Goal: Task Accomplishment & Management: Manage account settings

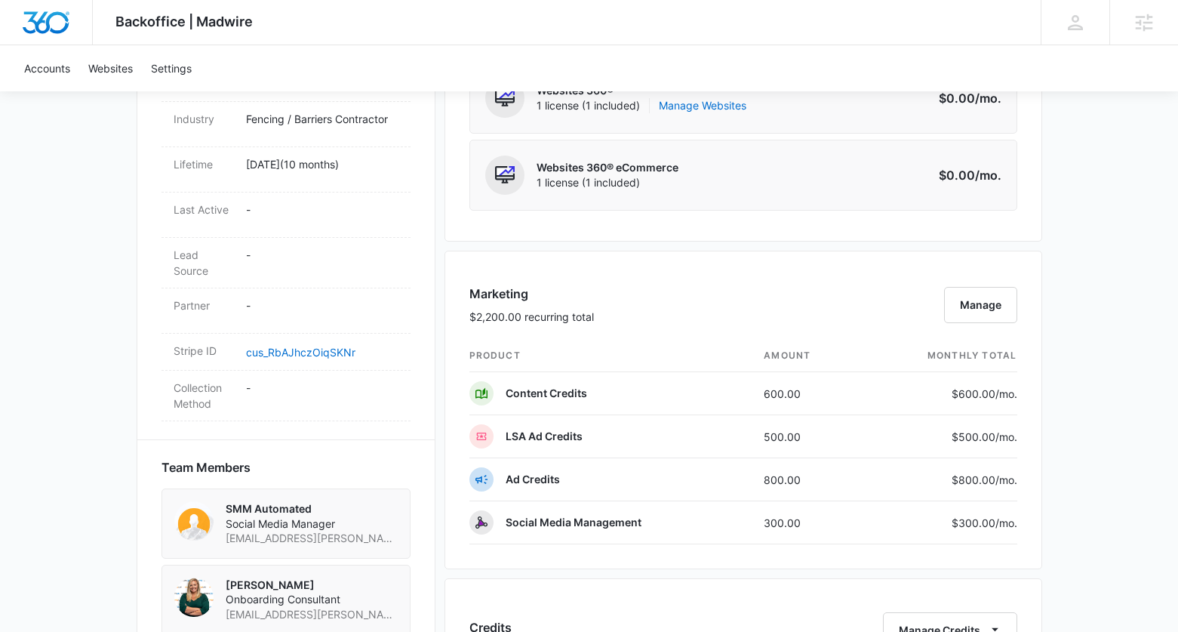
scroll to position [838, 0]
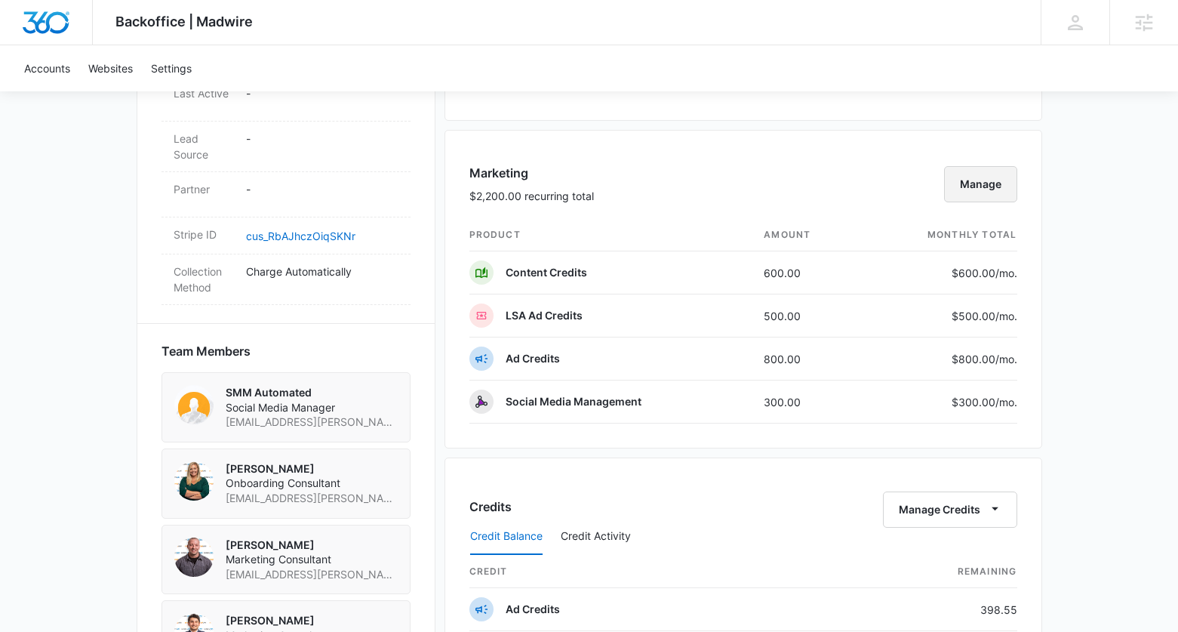
click at [995, 186] on button "Manage" at bounding box center [980, 184] width 73 height 36
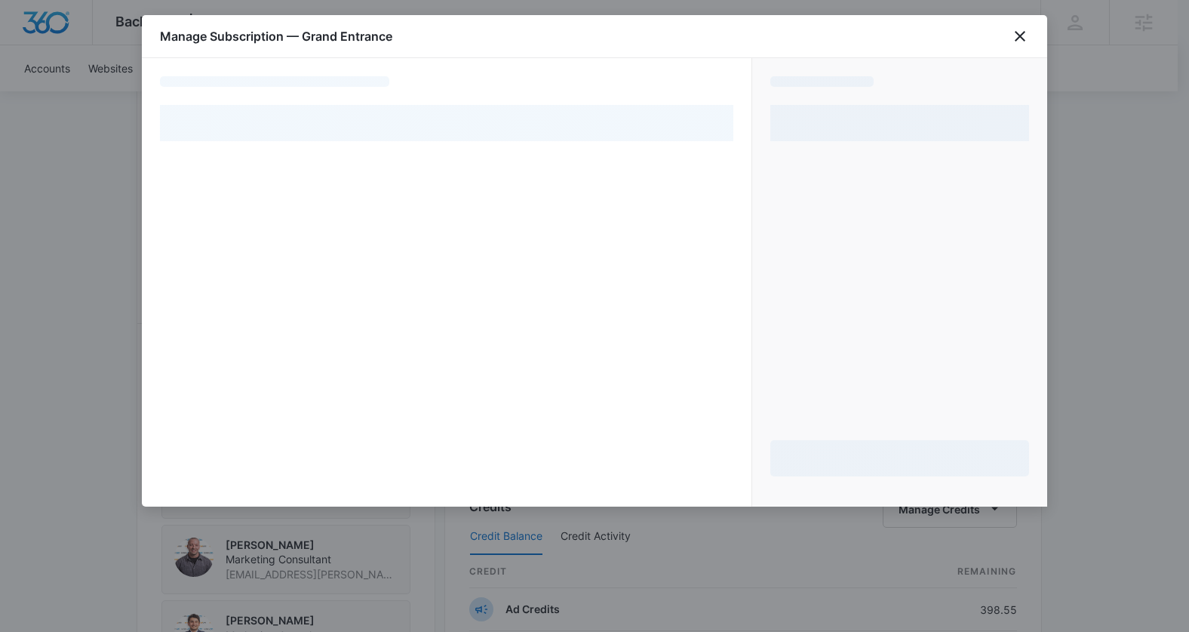
select select "pm_1QhxzyA4n8RTgNjUxwetCu6B"
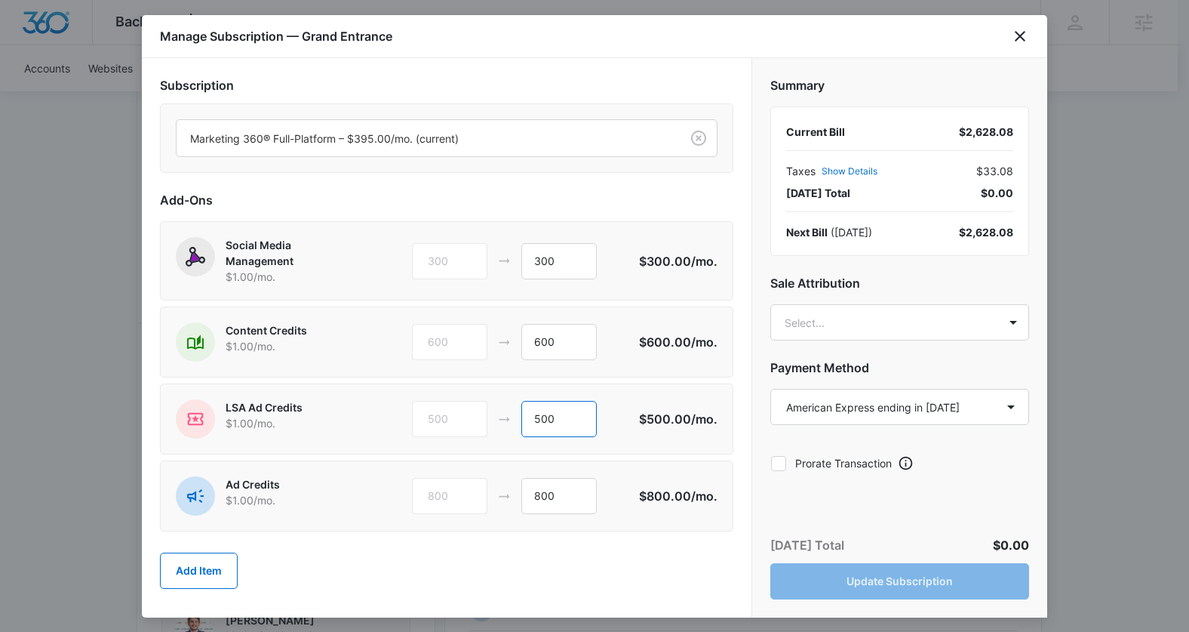
drag, startPoint x: 568, startPoint y: 422, endPoint x: 502, endPoint y: 418, distance: 66.5
click at [502, 418] on div "500 500" at bounding box center [525, 419] width 227 height 36
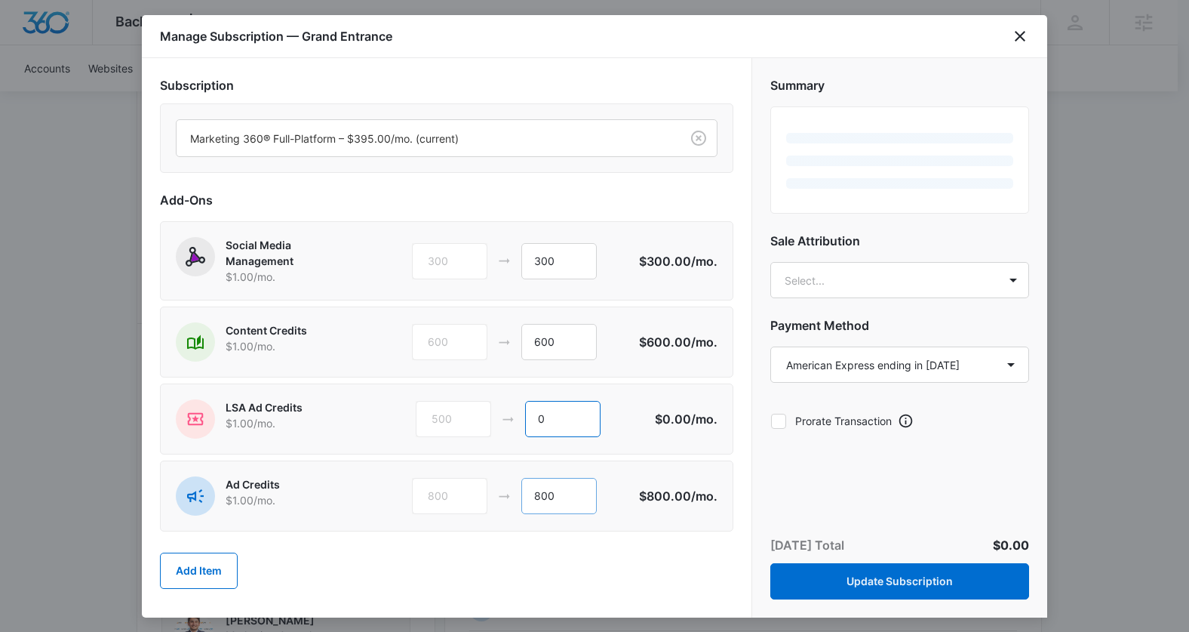
type input "0"
click at [570, 496] on input "800" at bounding box center [558, 496] width 75 height 36
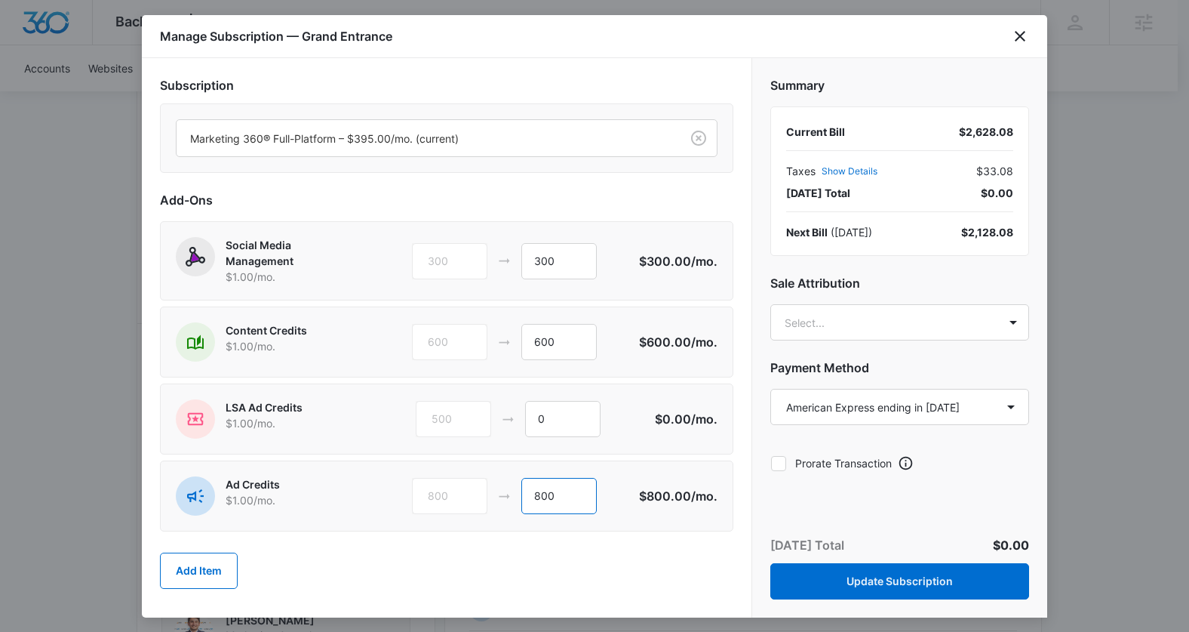
click at [521, 496] on input "800" at bounding box center [558, 496] width 75 height 36
type input "1300"
click at [896, 318] on body "Backoffice | Madwire Apps Settings [PERSON_NAME] Knoop [EMAIL_ADDRESS][PERSON_N…" at bounding box center [594, 269] width 1189 height 2214
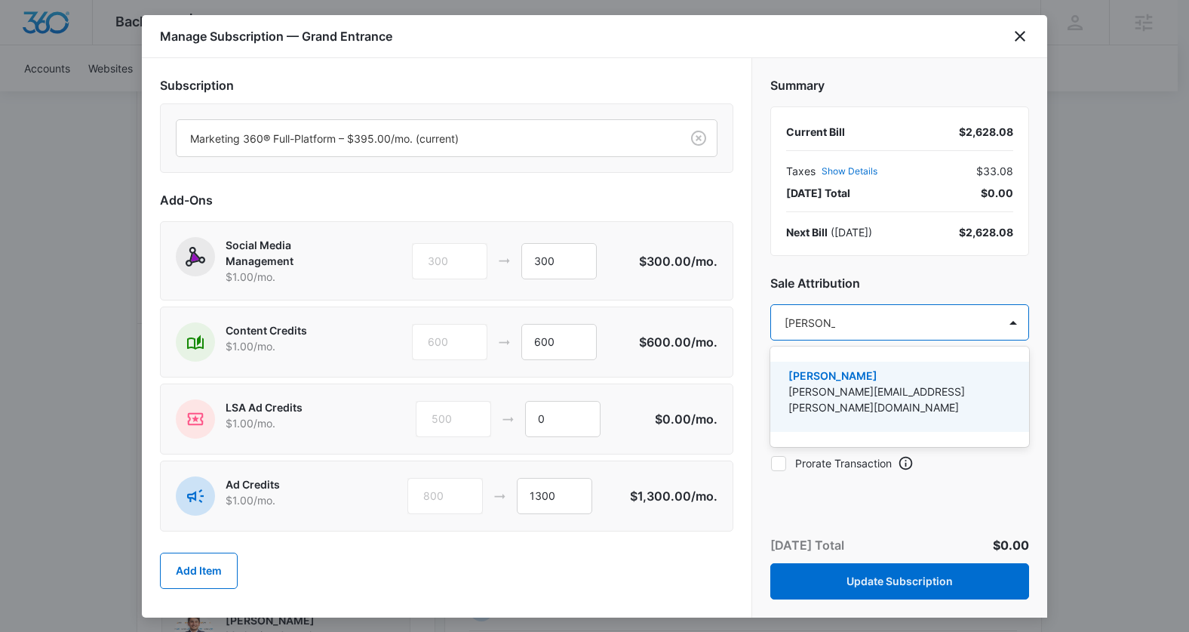
type input "[PERSON_NAME]"
click at [853, 389] on p "[PERSON_NAME][EMAIL_ADDRESS][PERSON_NAME][DOMAIN_NAME]" at bounding box center [899, 399] width 220 height 32
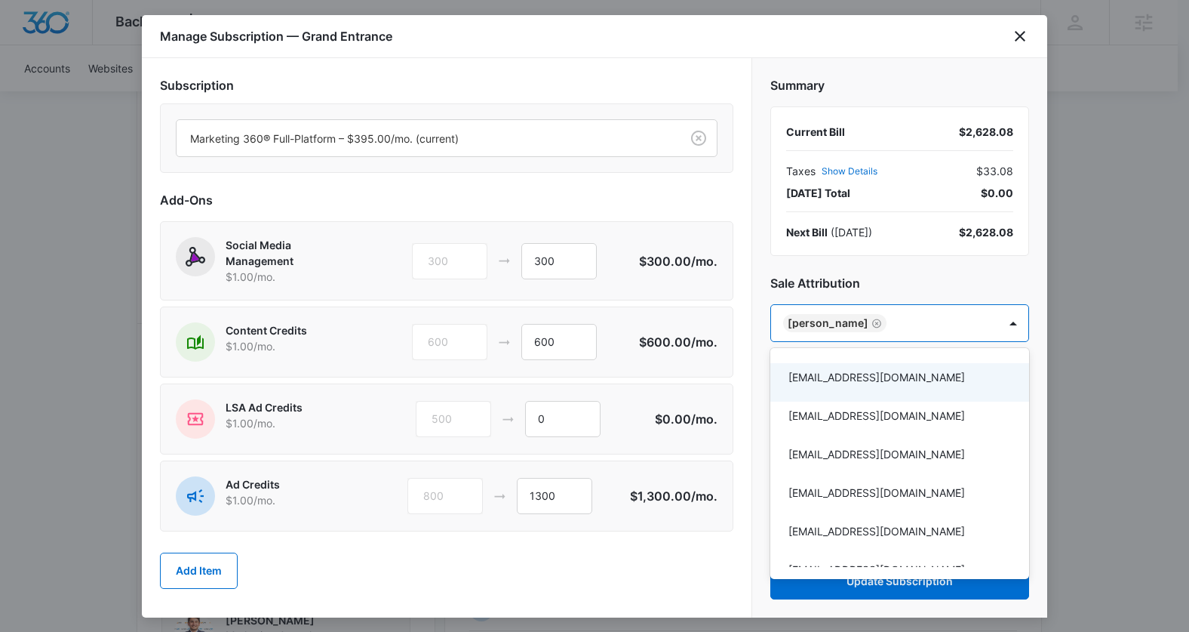
click at [1022, 280] on div at bounding box center [594, 316] width 1189 height 632
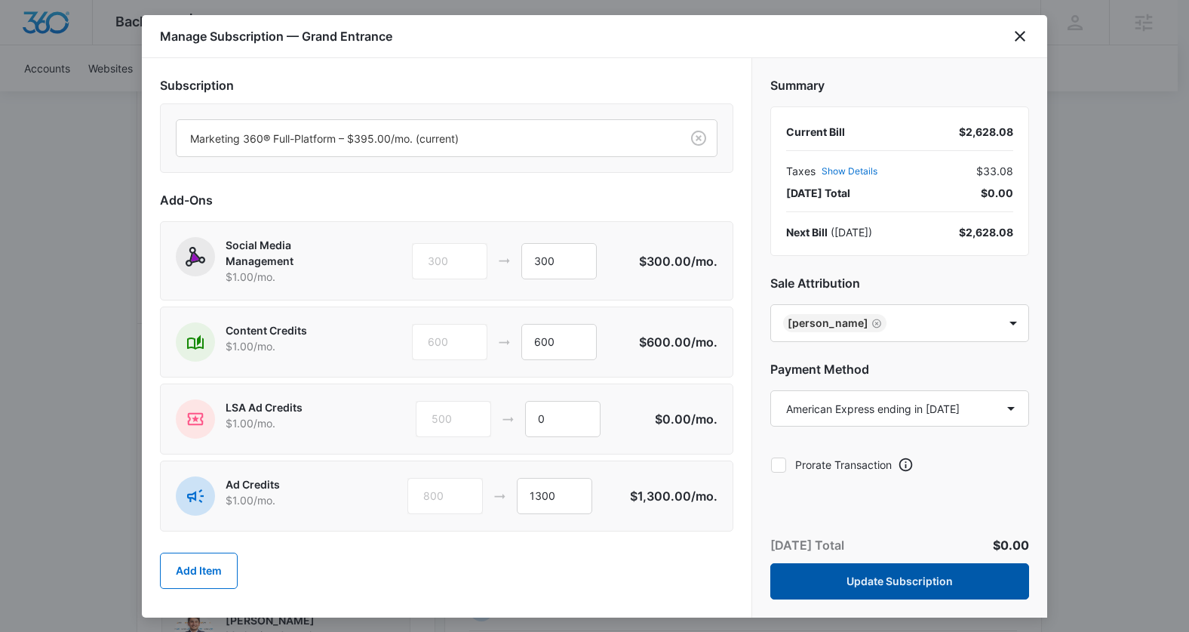
click at [908, 594] on button "Update Subscription" at bounding box center [899, 581] width 259 height 36
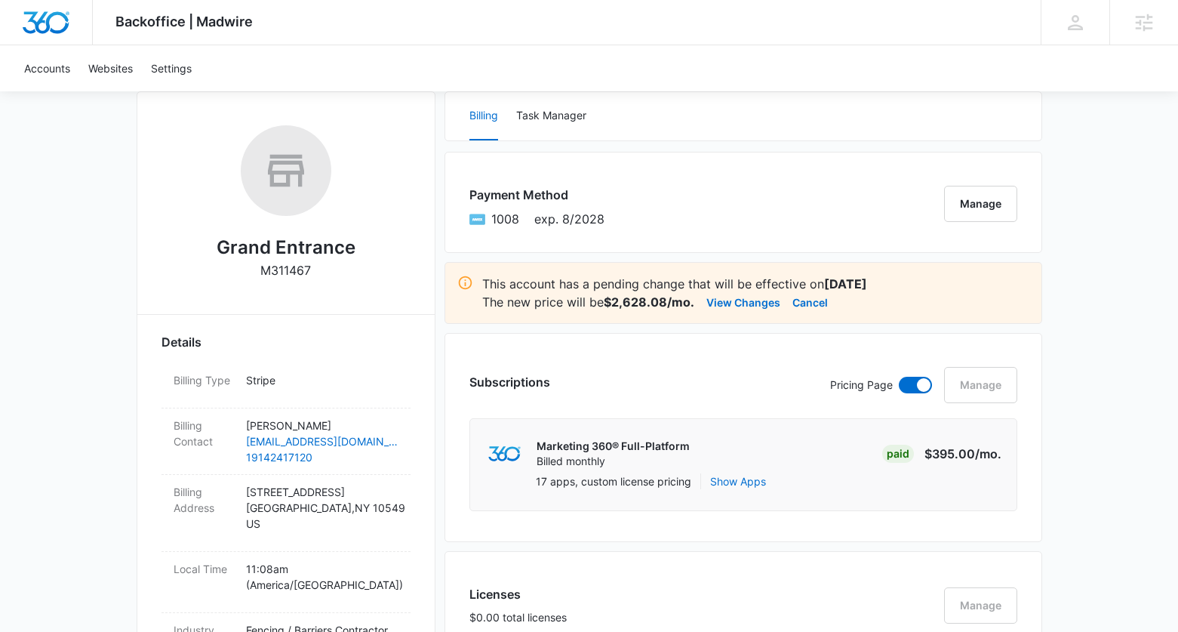
scroll to position [143, 0]
